Goal: Complete application form

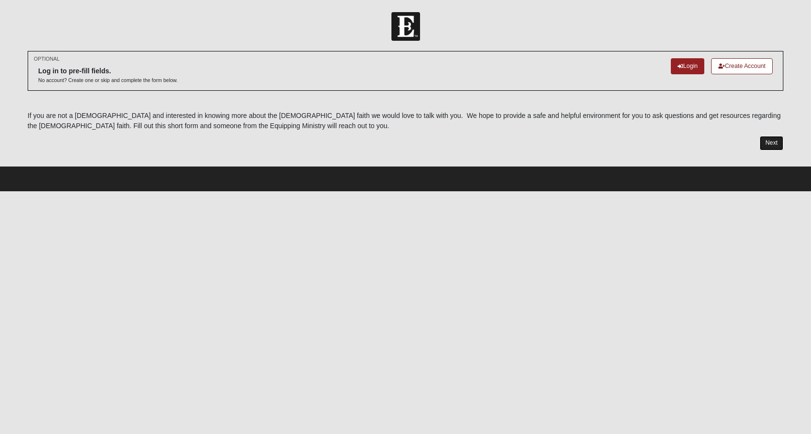
click at [765, 146] on link "Next" at bounding box center [771, 143] width 24 height 14
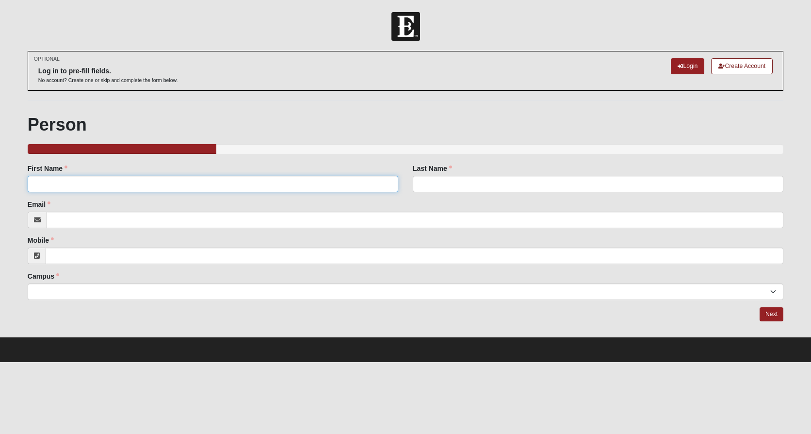
click at [197, 186] on input "First Name" at bounding box center [213, 184] width 370 height 16
type input "[PERSON_NAME]"
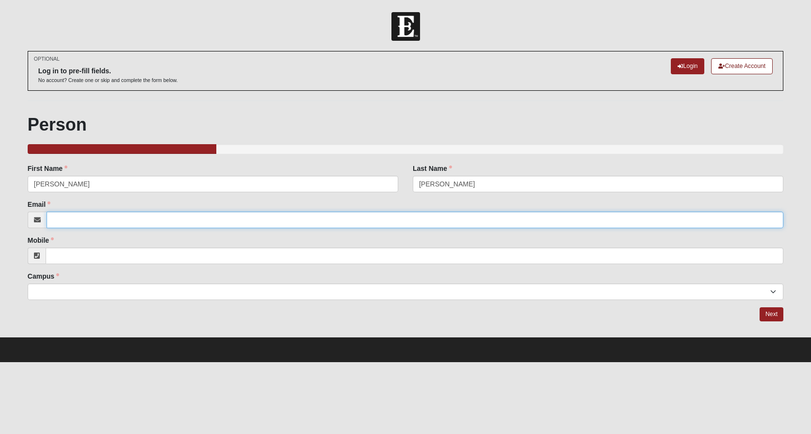
type input "[EMAIL_ADDRESS][DOMAIN_NAME]"
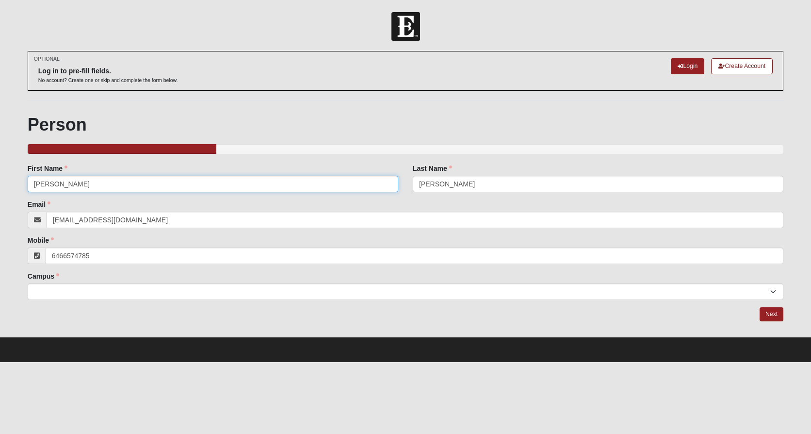
type input "[PHONE_NUMBER]"
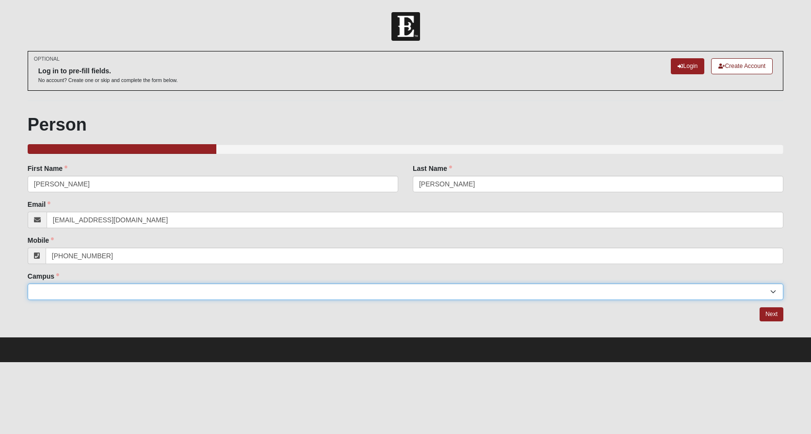
click at [184, 298] on select "Arlington Baymeadows Eleven22 Online [PERSON_NAME][GEOGRAPHIC_DATA] Jesup [GEOG…" at bounding box center [406, 291] width 756 height 16
select select "15"
click at [28, 283] on select "Arlington Baymeadows Eleven22 Online [PERSON_NAME][GEOGRAPHIC_DATA] Jesup [GEOG…" at bounding box center [406, 291] width 756 height 16
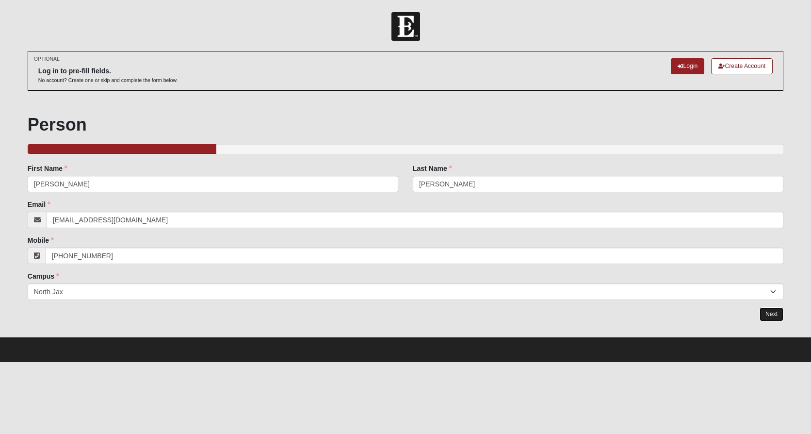
click at [769, 312] on link "Next" at bounding box center [771, 314] width 24 height 14
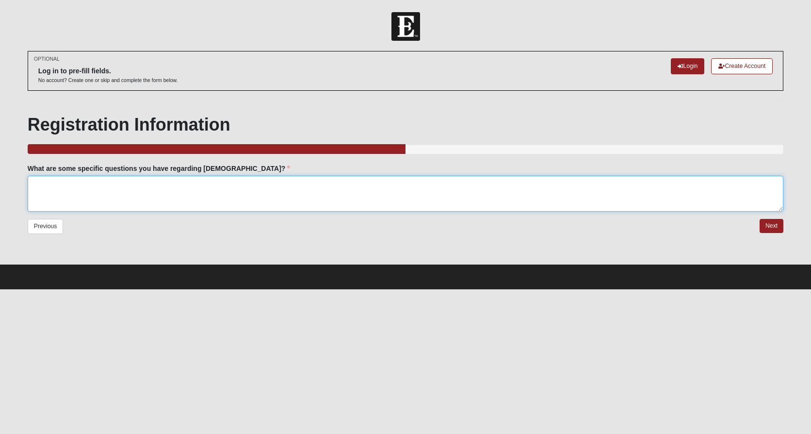
click at [127, 189] on textarea "What are some specific questions you have regarding [DEMOGRAPHIC_DATA]?" at bounding box center [406, 194] width 756 height 36
click at [133, 187] on textarea "I believe in [DEMOGRAPHIC_DATA], I believe in" at bounding box center [406, 194] width 756 height 36
click at [164, 187] on textarea "I believe in [DEMOGRAPHIC_DATA], I believe in [DEMOGRAPHIC_DATA]. But i" at bounding box center [406, 194] width 756 height 36
click at [195, 185] on textarea "I believe in [DEMOGRAPHIC_DATA], I believe in [DEMOGRAPHIC_DATA]. But i don't f…" at bounding box center [406, 194] width 756 height 36
click at [240, 187] on textarea "I believe in [DEMOGRAPHIC_DATA], I believe in [DEMOGRAPHIC_DATA]. But i don't f…" at bounding box center [406, 194] width 756 height 36
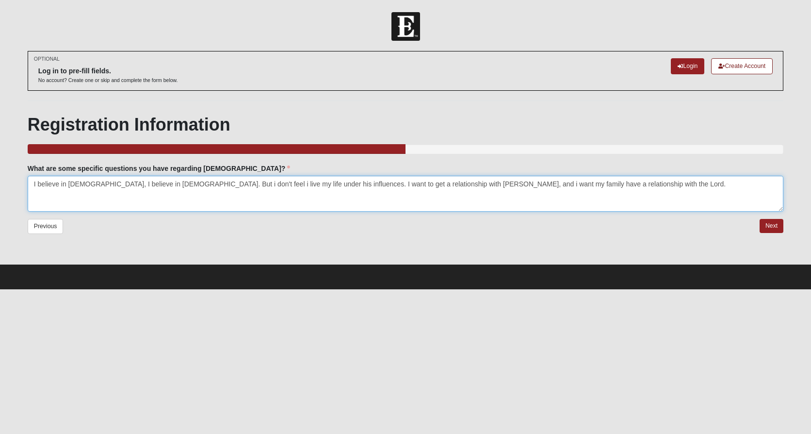
click at [582, 188] on textarea "I believe in [DEMOGRAPHIC_DATA], I believe in [DEMOGRAPHIC_DATA]. But i don't f…" at bounding box center [406, 194] width 756 height 36
click at [206, 197] on textarea "I believe in [DEMOGRAPHIC_DATA], I believe in [DEMOGRAPHIC_DATA]. But i don't f…" at bounding box center [406, 194] width 756 height 36
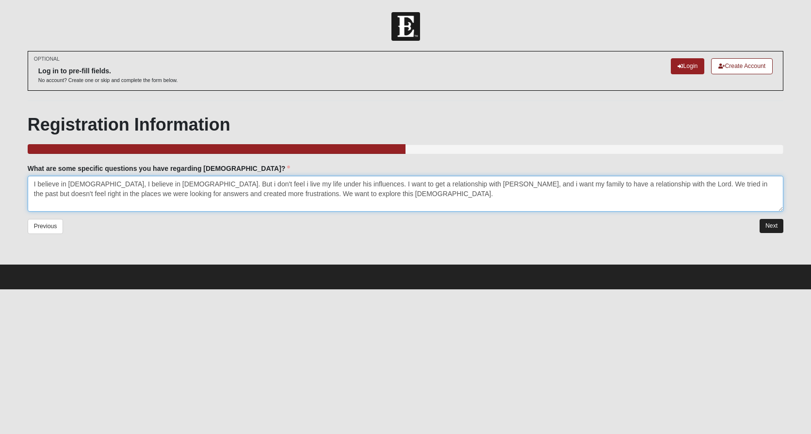
type textarea "I believe in [DEMOGRAPHIC_DATA], I believe in [DEMOGRAPHIC_DATA]. But i don't f…"
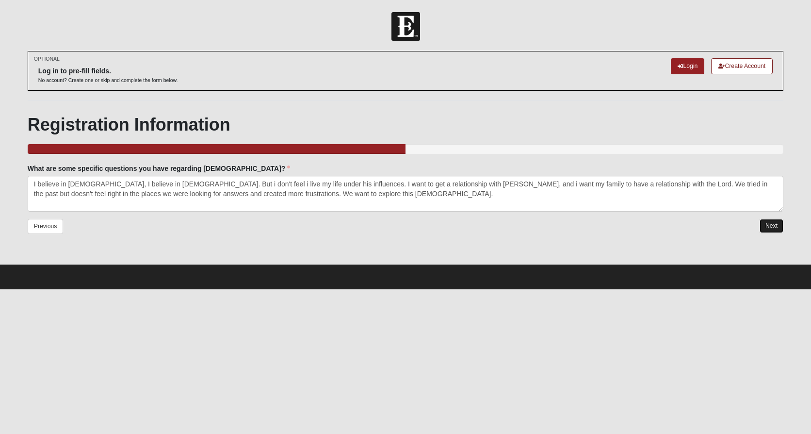
click at [773, 225] on link "Next" at bounding box center [771, 226] width 24 height 14
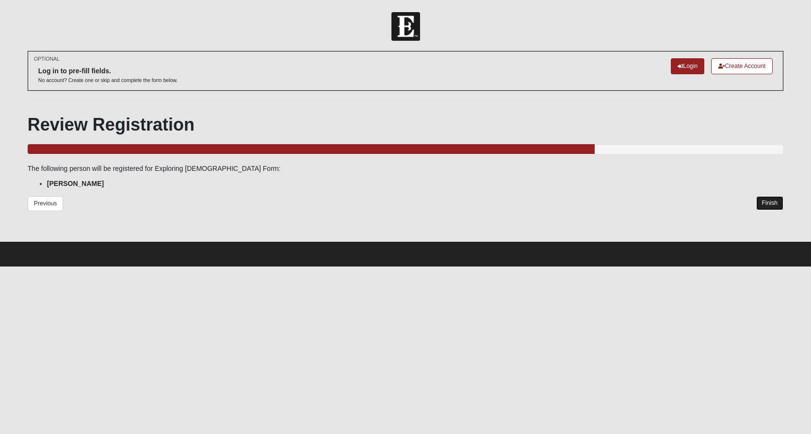
click at [766, 202] on link "Finish" at bounding box center [770, 203] width 28 height 14
